Goal: Task Accomplishment & Management: Complete application form

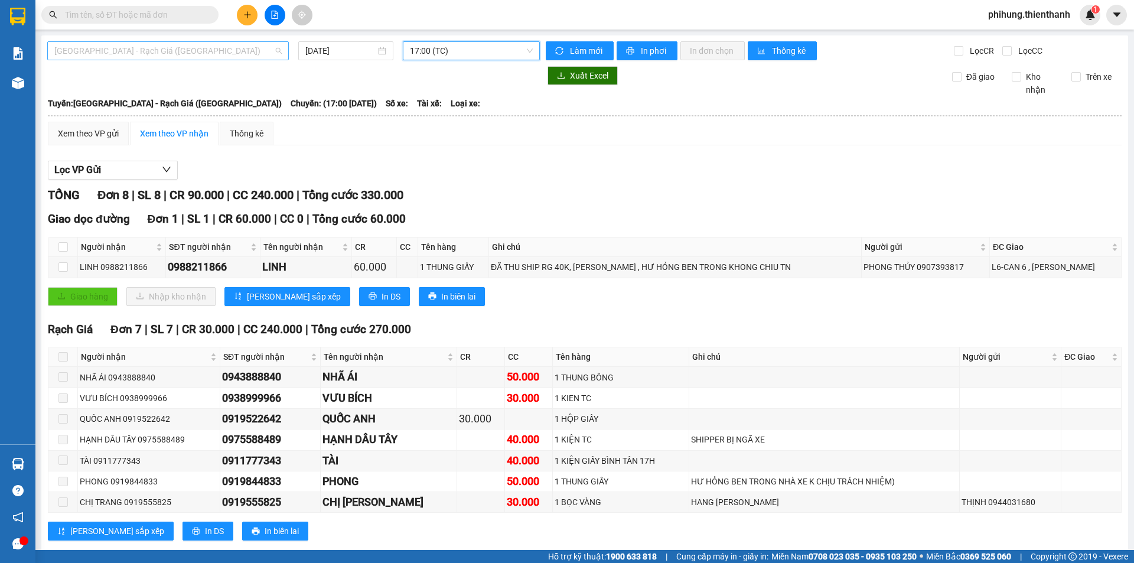
click at [171, 55] on span "[GEOGRAPHIC_DATA] - Rạch Giá ([GEOGRAPHIC_DATA])" at bounding box center [167, 51] width 227 height 18
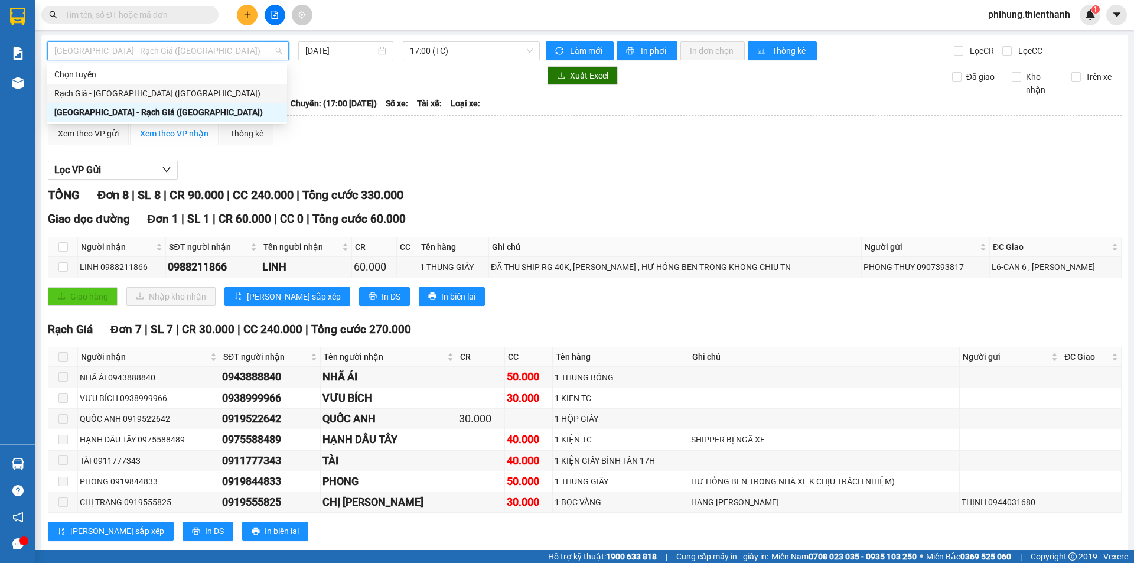
click at [138, 87] on div "Rạch Giá - [GEOGRAPHIC_DATA] ([GEOGRAPHIC_DATA])" at bounding box center [167, 93] width 226 height 13
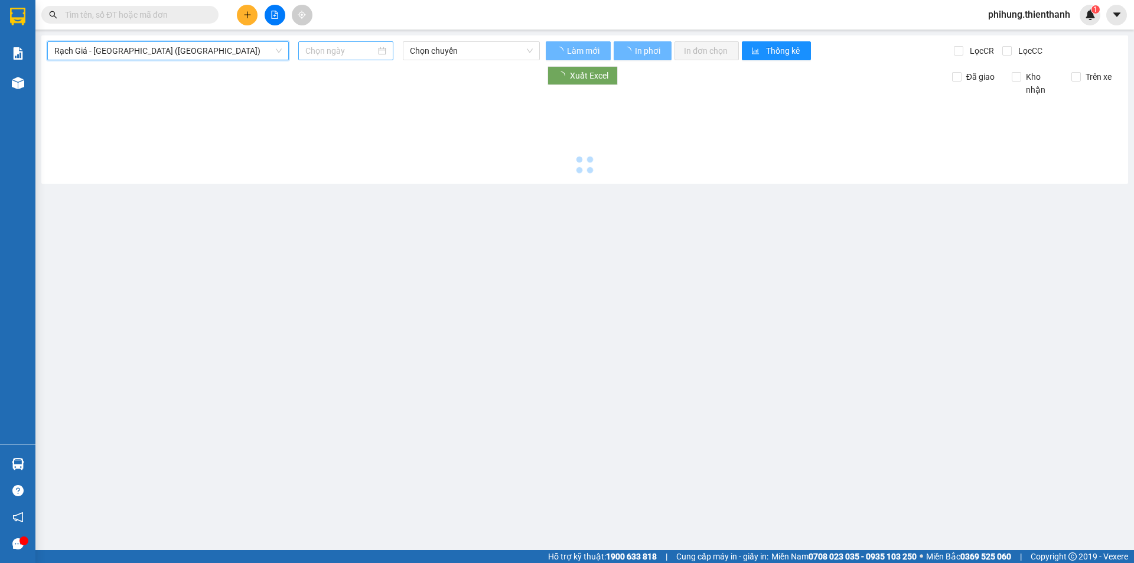
type input "[DATE]"
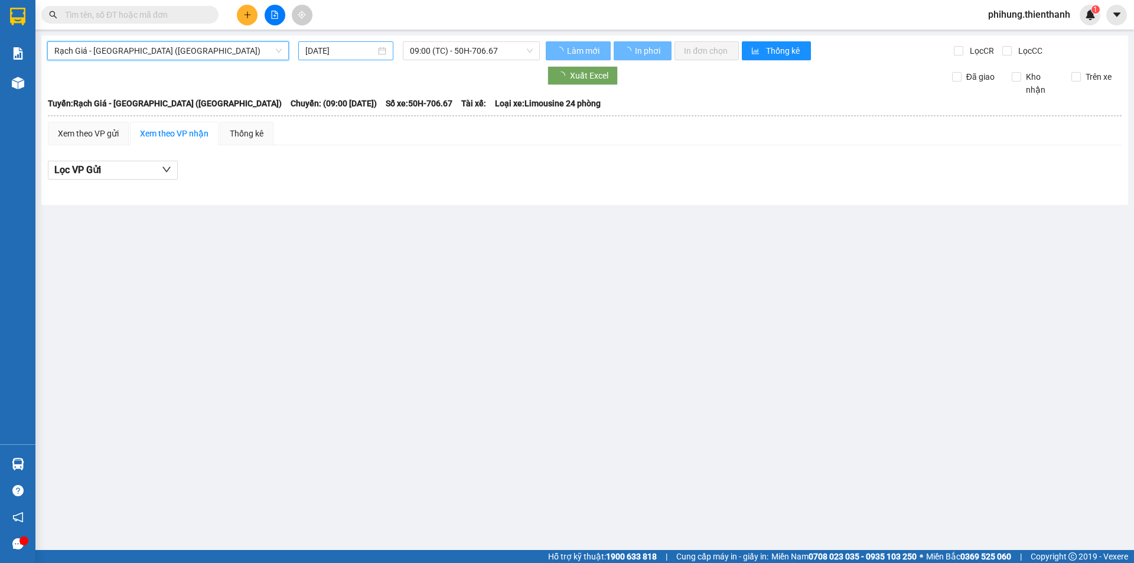
click at [326, 47] on input "[DATE]" at bounding box center [340, 50] width 70 height 13
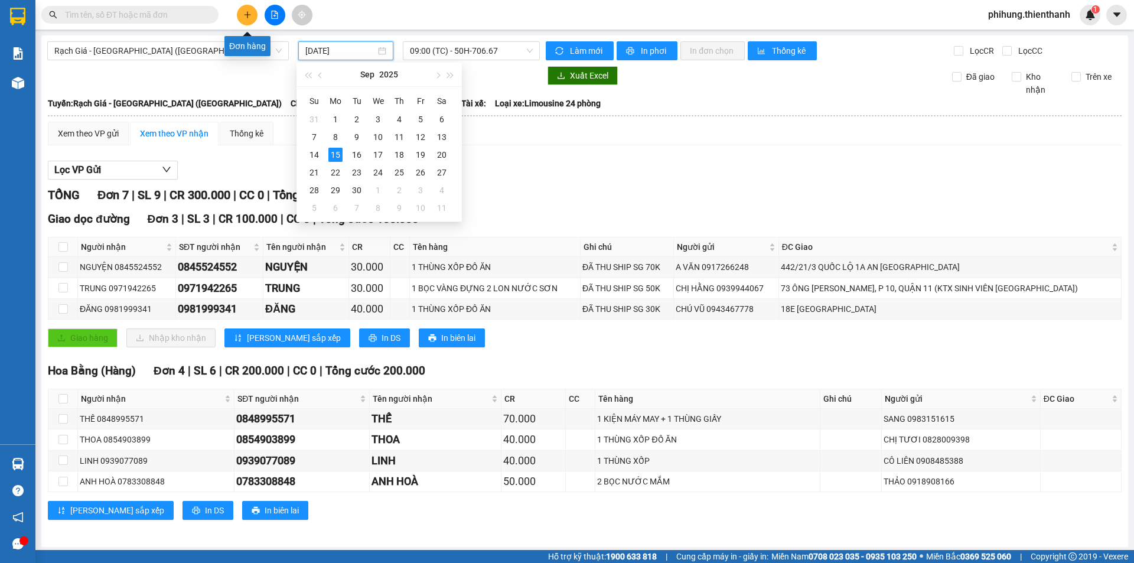
click at [247, 11] on icon "plus" at bounding box center [247, 15] width 8 height 8
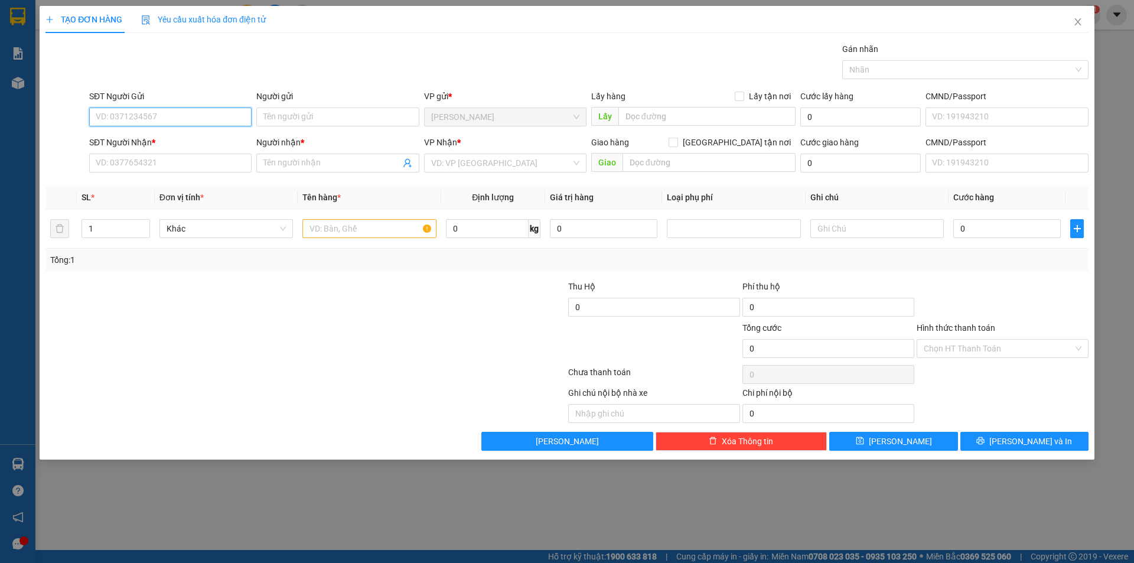
click at [146, 113] on input "SĐT Người Gửi" at bounding box center [170, 116] width 162 height 19
type input "0944311223"
click at [361, 118] on input "Người gửi" at bounding box center [337, 116] width 162 height 19
type input "anh duy đẹp trai chủ nhà [GEOGRAPHIC_DATA]"
click at [146, 152] on div "SĐT Người Nhận *" at bounding box center [170, 145] width 162 height 18
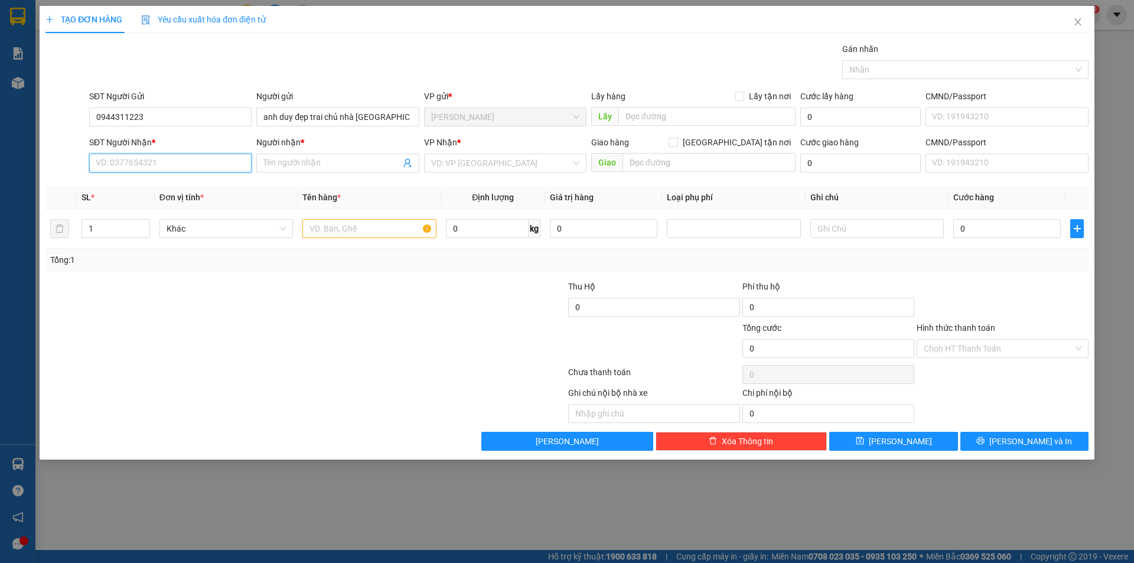
click at [194, 159] on input "SĐT Người Nhận *" at bounding box center [170, 163] width 162 height 19
type input "0974459744"
click at [324, 158] on input "Người nhận *" at bounding box center [331, 162] width 136 height 13
type input "d"
type input "đăng"
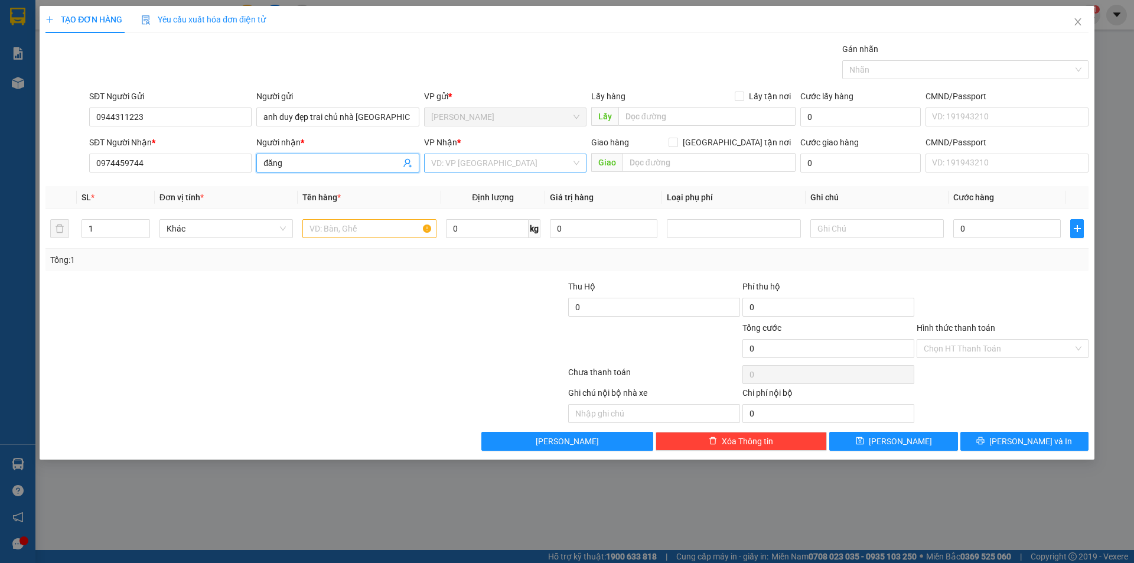
click at [487, 156] on input "search" at bounding box center [501, 163] width 140 height 18
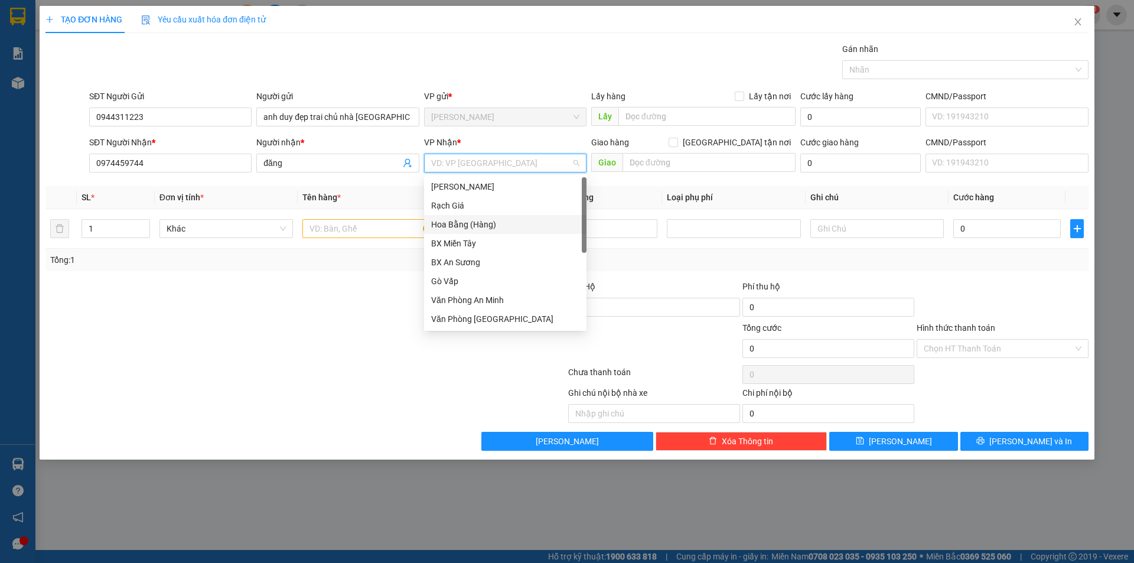
click at [471, 225] on div "Hoa Bằng (Hàng)" at bounding box center [505, 224] width 148 height 13
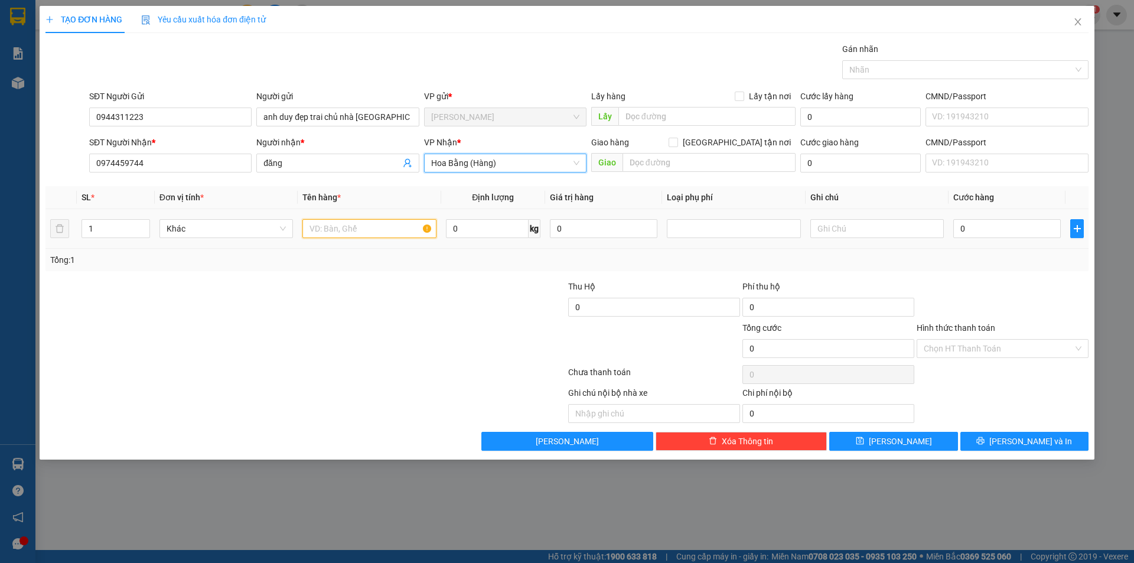
click at [355, 230] on input "text" at bounding box center [368, 228] width 133 height 19
type input "1 cục giấy"
click at [1005, 237] on input "0" at bounding box center [1006, 228] width 107 height 19
click at [990, 344] on input "Hình thức thanh toán" at bounding box center [998, 349] width 149 height 18
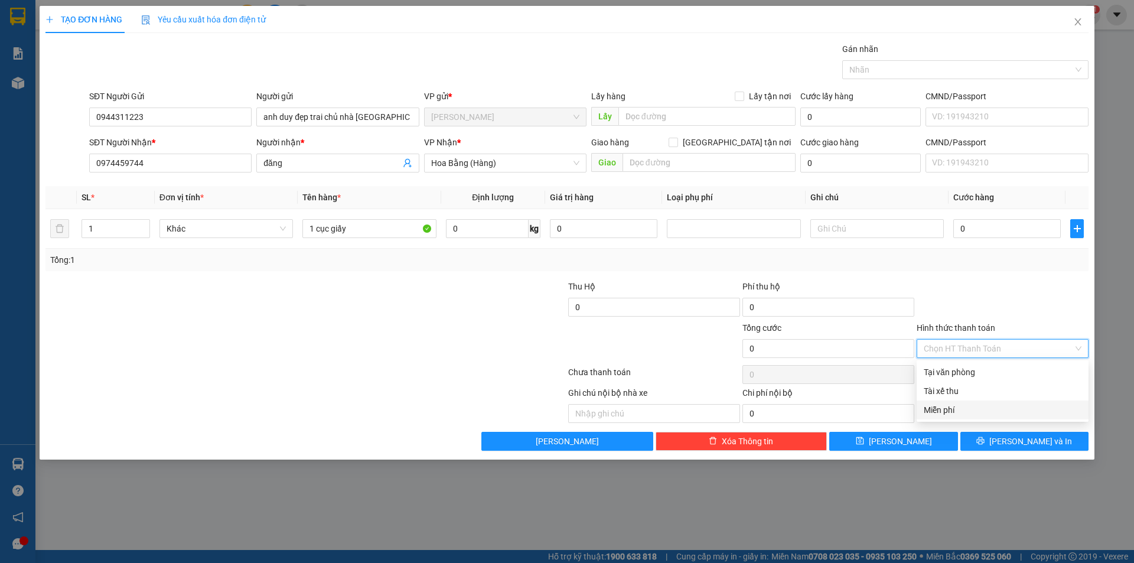
click at [960, 412] on div "Miễn phí" at bounding box center [1003, 409] width 158 height 13
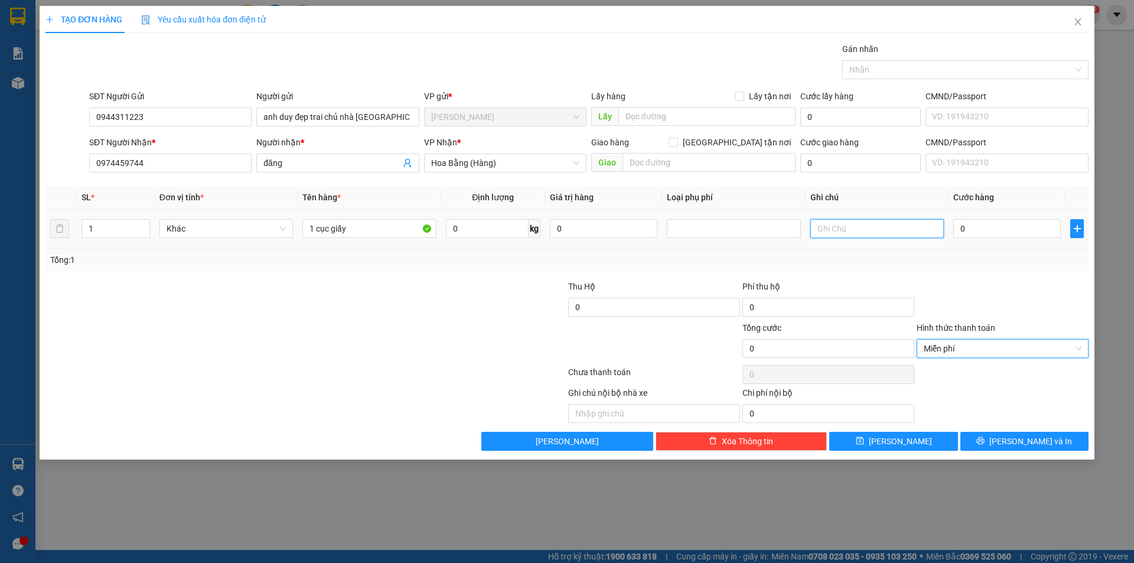
click at [884, 230] on input "text" at bounding box center [876, 228] width 133 height 19
type input "s"
type input "d"
type input "đã thu phí ship 50k"
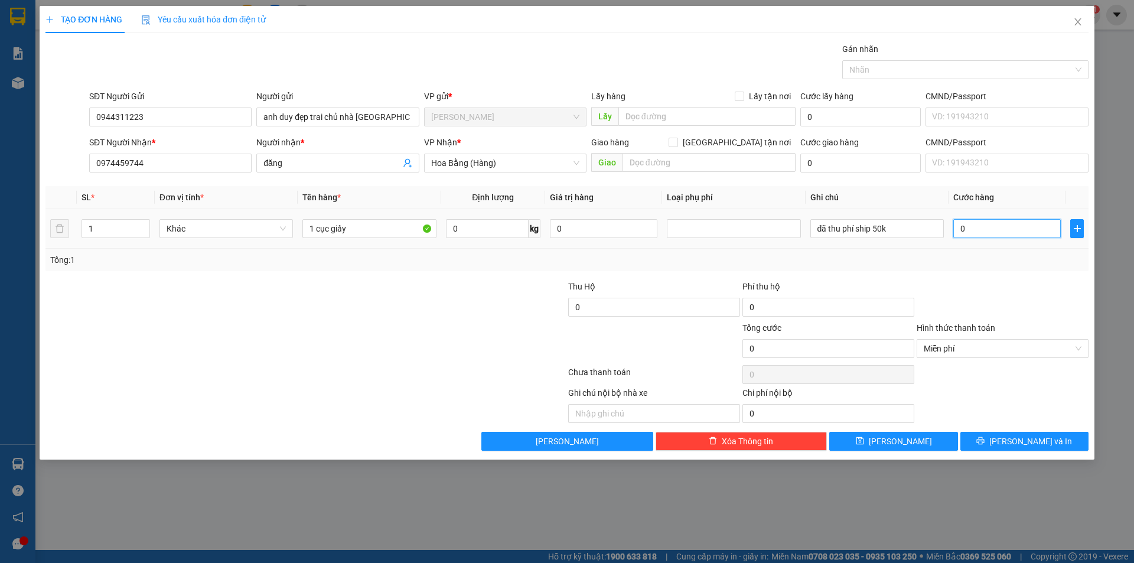
click at [1024, 225] on input "0" at bounding box center [1006, 228] width 107 height 19
type input "10.000"
click at [1023, 263] on div "Tổng: 1" at bounding box center [566, 259] width 1033 height 13
drag, startPoint x: 992, startPoint y: 345, endPoint x: 971, endPoint y: 368, distance: 30.9
click at [991, 345] on span "Miễn phí" at bounding box center [1003, 349] width 158 height 18
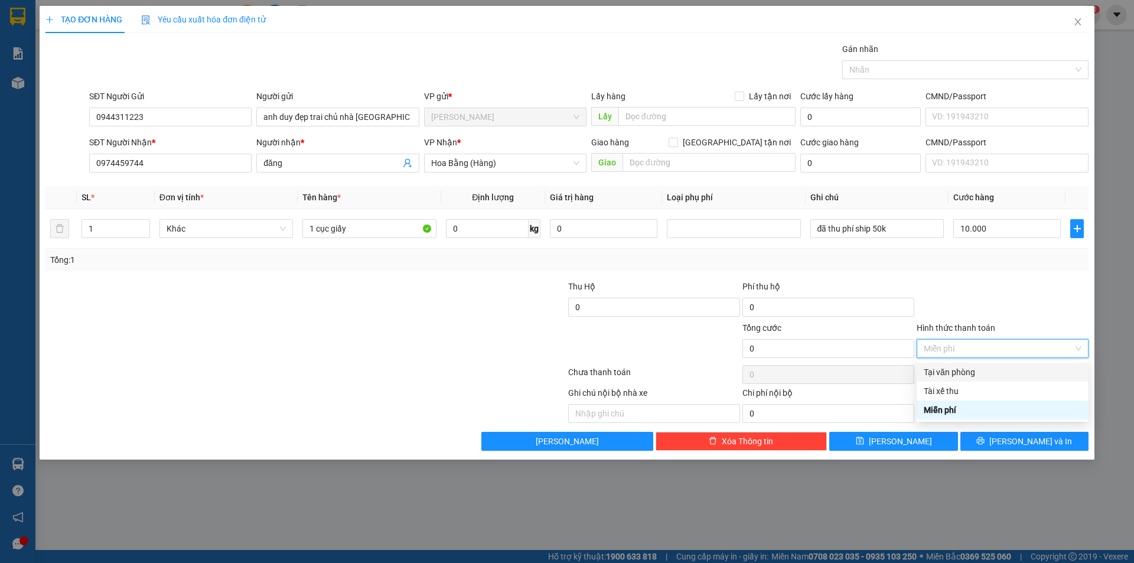
click at [967, 368] on div "Tại văn phòng" at bounding box center [1003, 372] width 158 height 13
type input "10.000"
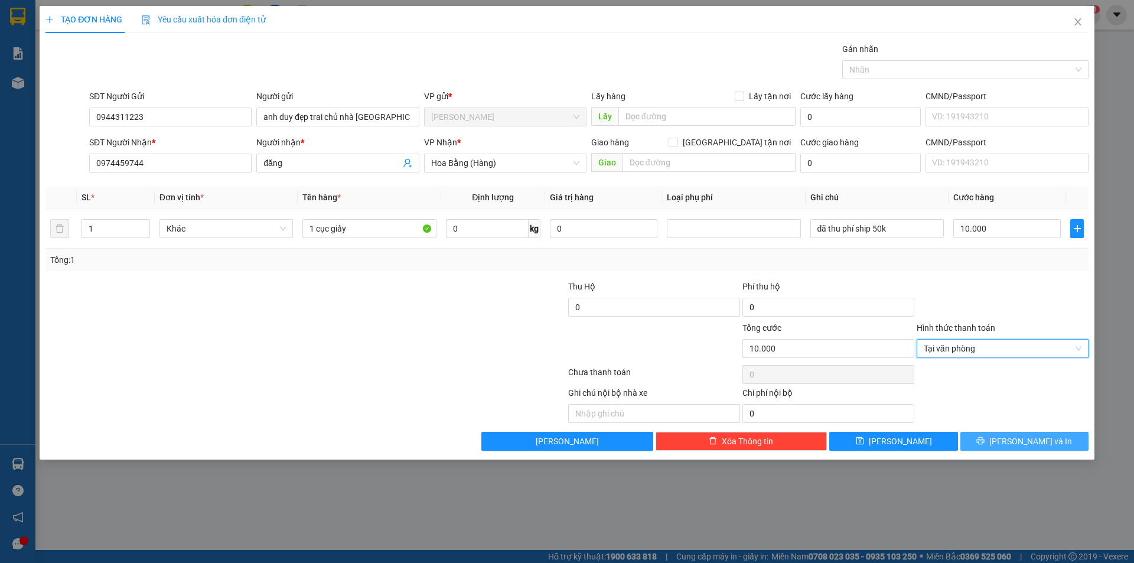
click at [1065, 441] on button "[PERSON_NAME] và In" at bounding box center [1024, 441] width 128 height 19
